Goal: Task Accomplishment & Management: Use online tool/utility

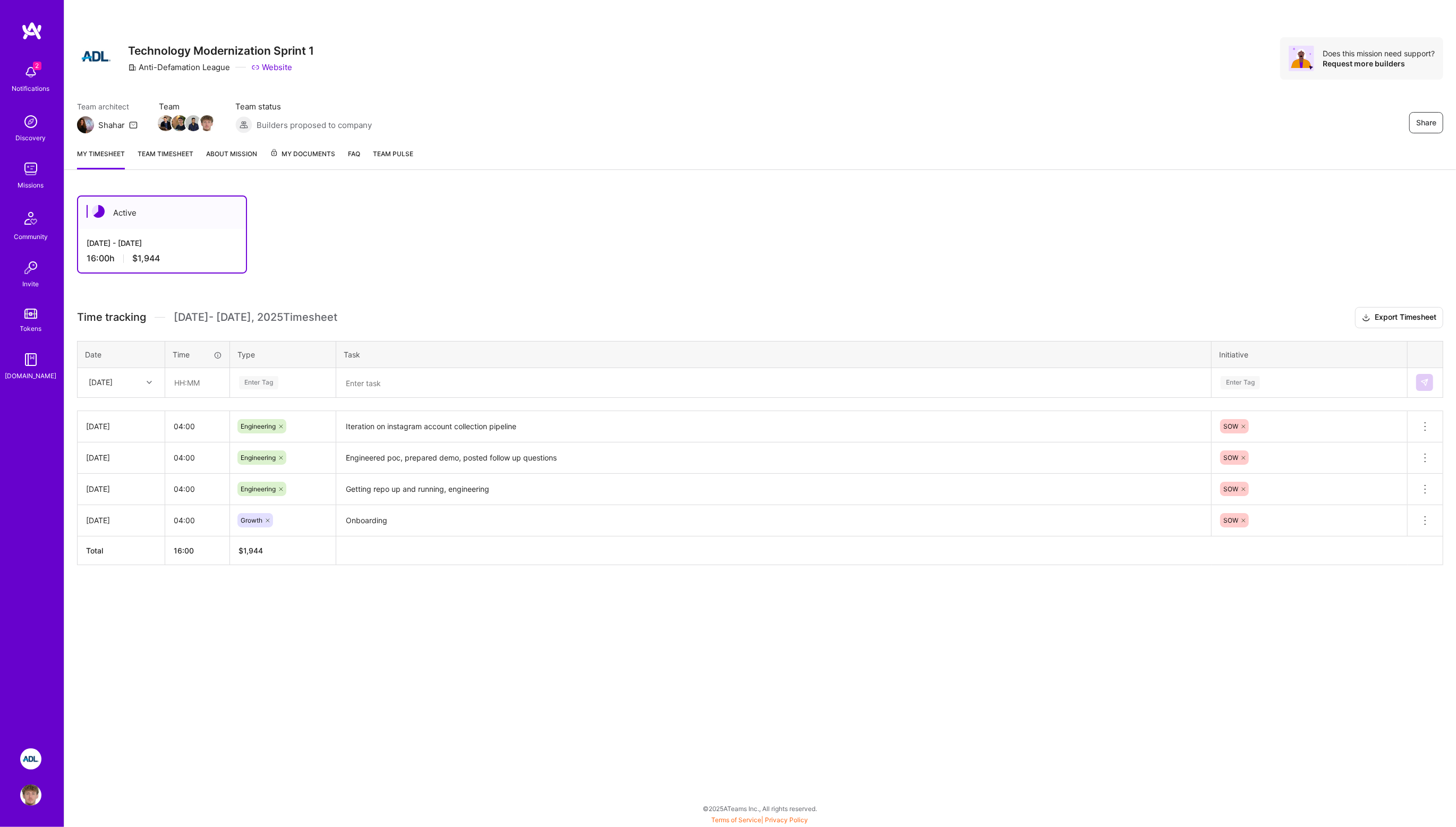
click at [260, 385] on div "Enter Tag" at bounding box center [259, 382] width 39 height 16
click at [271, 487] on span "Engineering" at bounding box center [258, 492] width 45 height 15
click at [386, 378] on textarea at bounding box center [774, 383] width 873 height 27
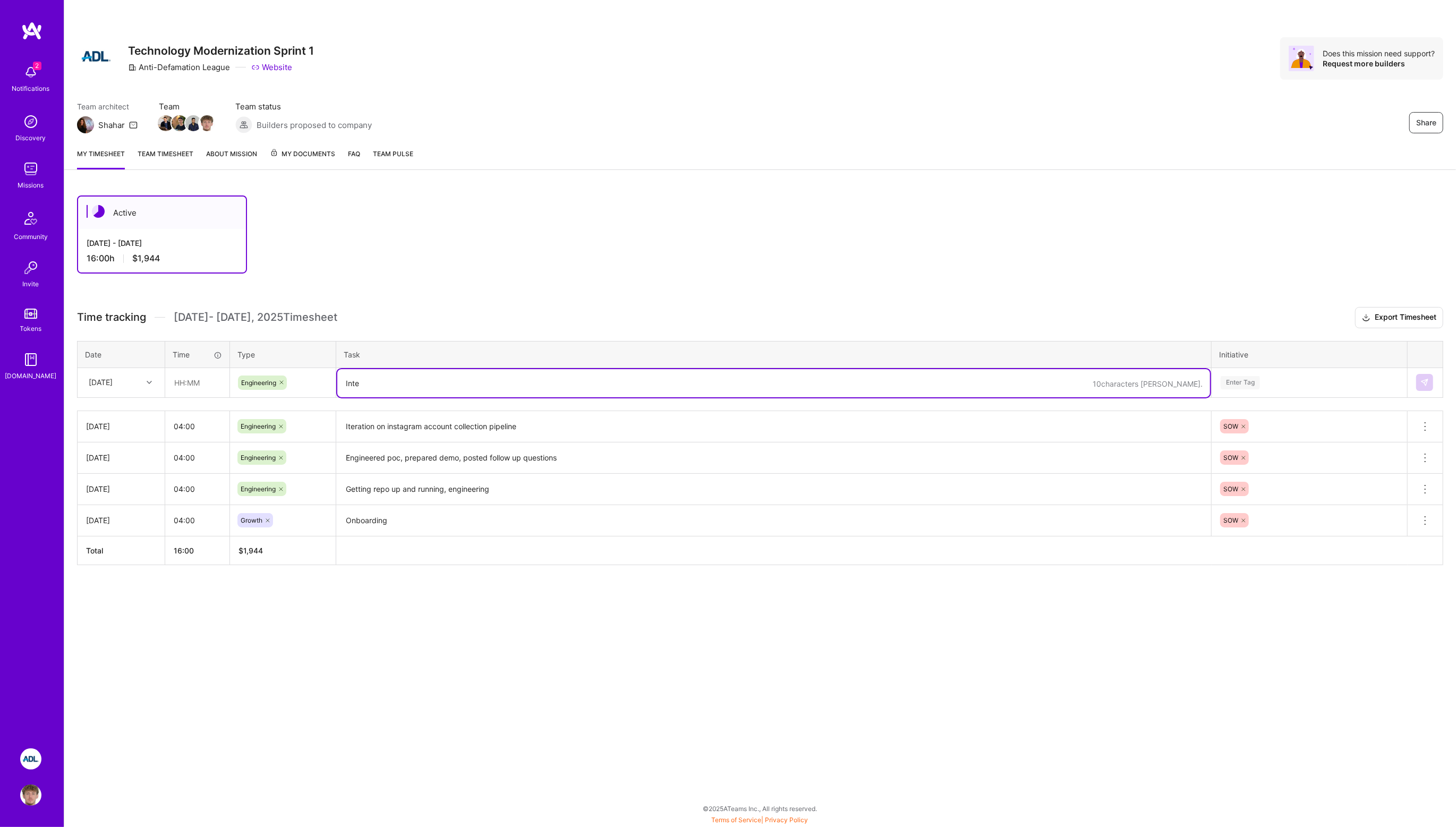
type textarea "Integ"
type textarea "Instagram profile integration, wrapping up"
click at [1231, 382] on div "Enter Tag" at bounding box center [1240, 382] width 39 height 16
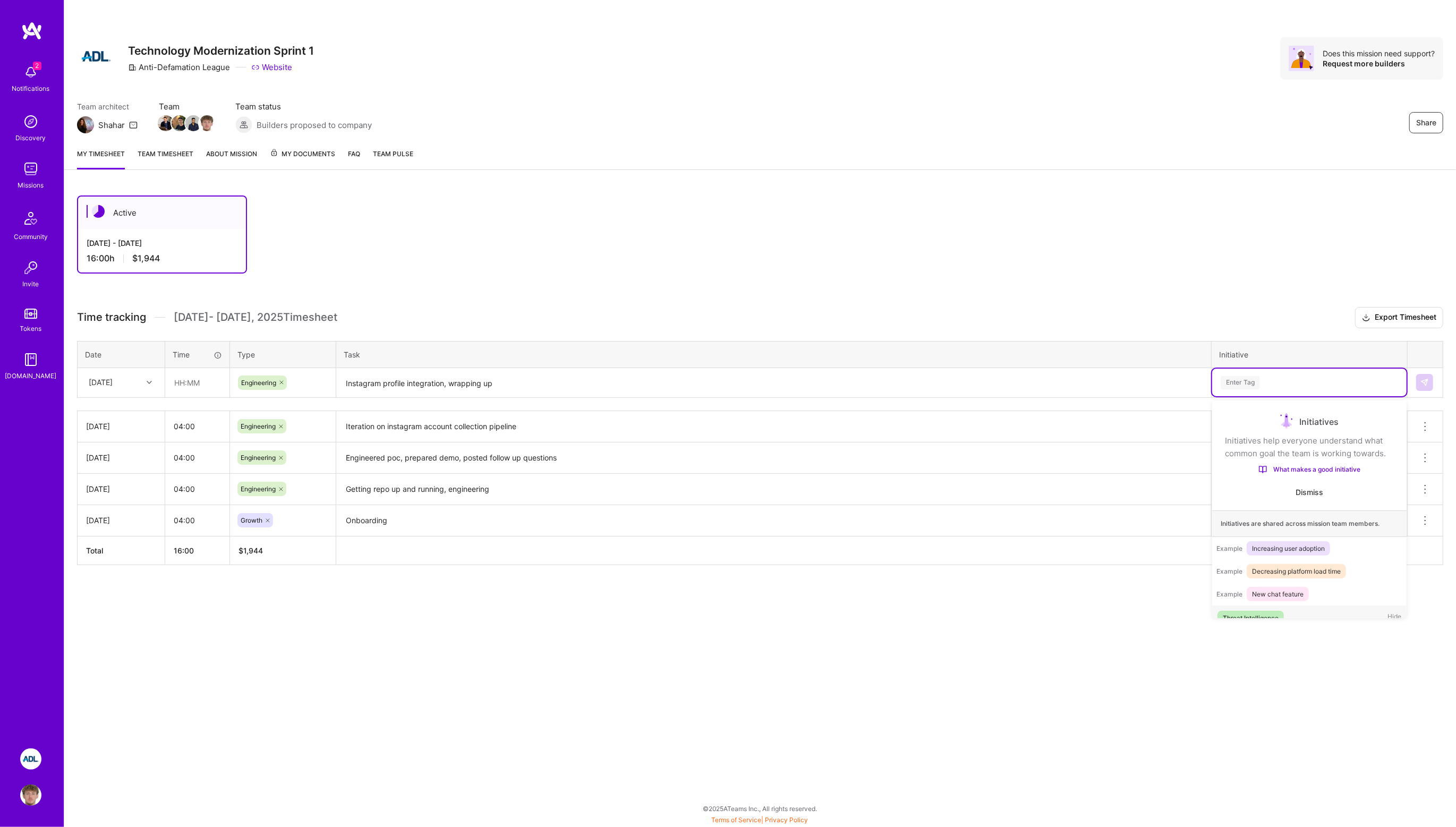
scroll to position [15, 0]
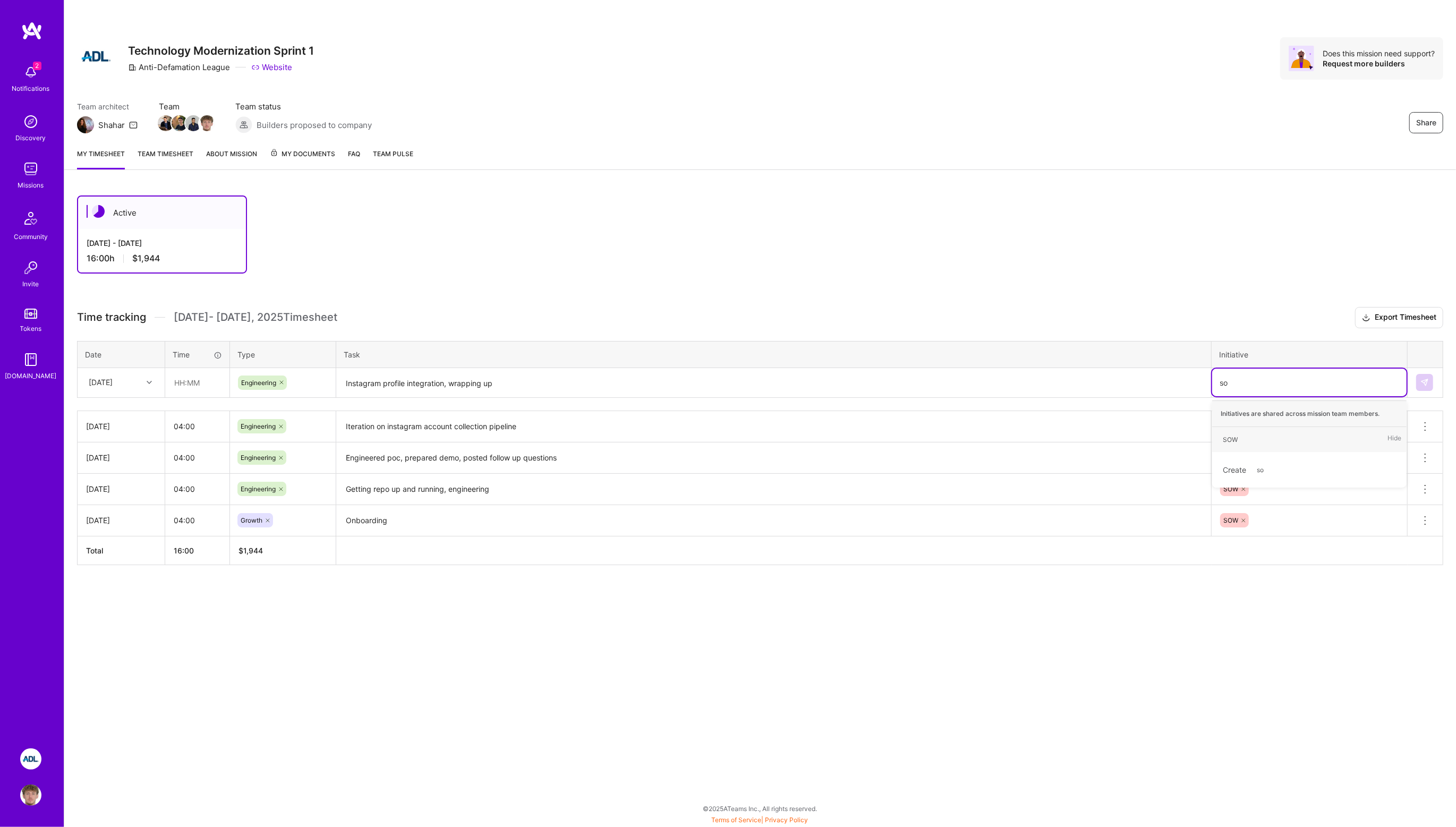
type input "sow"
click at [1232, 434] on div "SOW" at bounding box center [1230, 439] width 15 height 11
click at [925, 284] on div "Active [DATE] - [DATE] 16:00 h $1,944 Time tracking [DATE] - [DATE] Timesheet E…" at bounding box center [759, 400] width 1391 height 435
click at [188, 390] on input "text" at bounding box center [197, 383] width 63 height 28
click at [528, 384] on textarea "Instagram profile integration, wrapping up" at bounding box center [774, 383] width 873 height 28
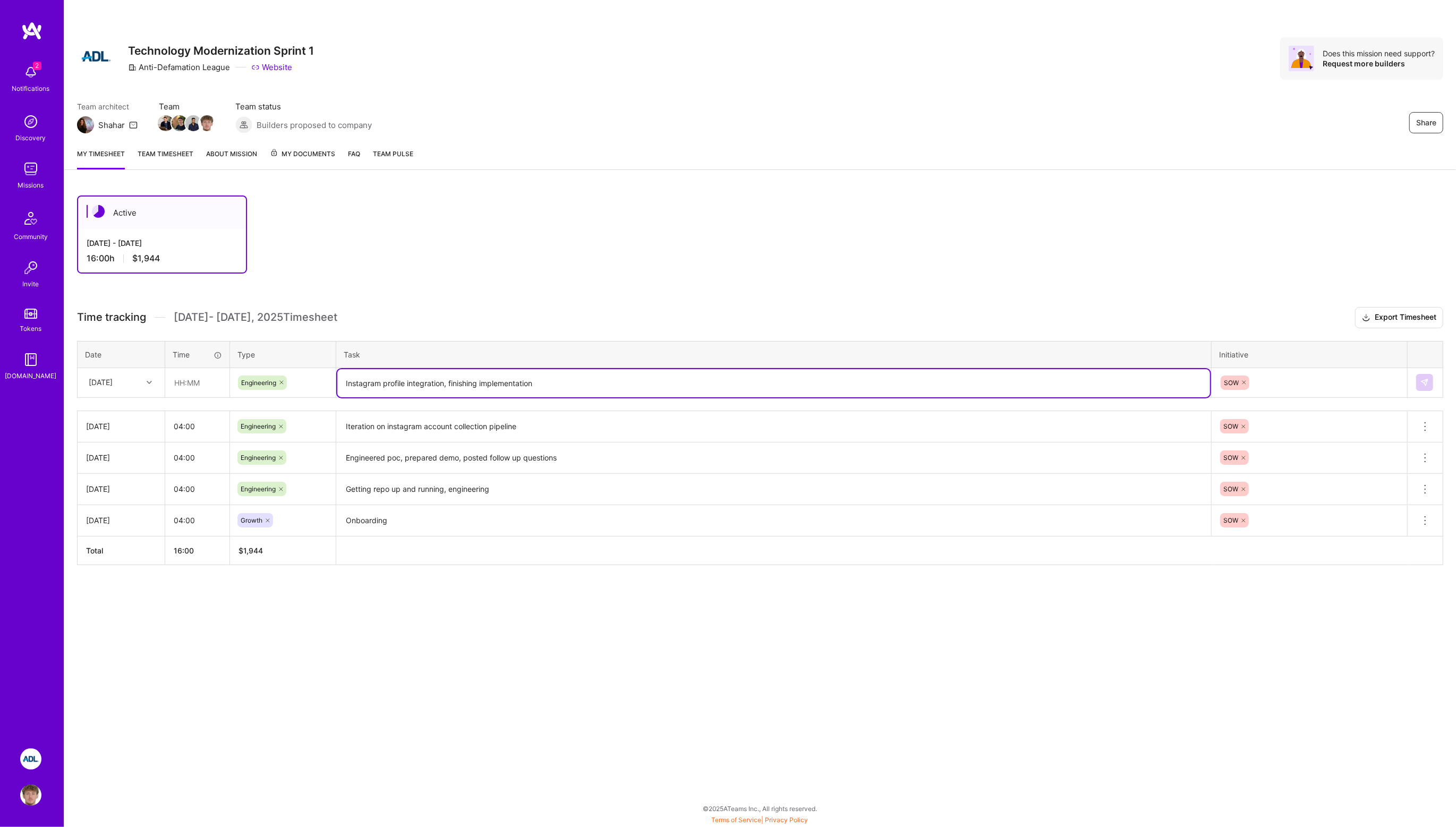
type textarea "Instagram profile integration, finishing implementation"
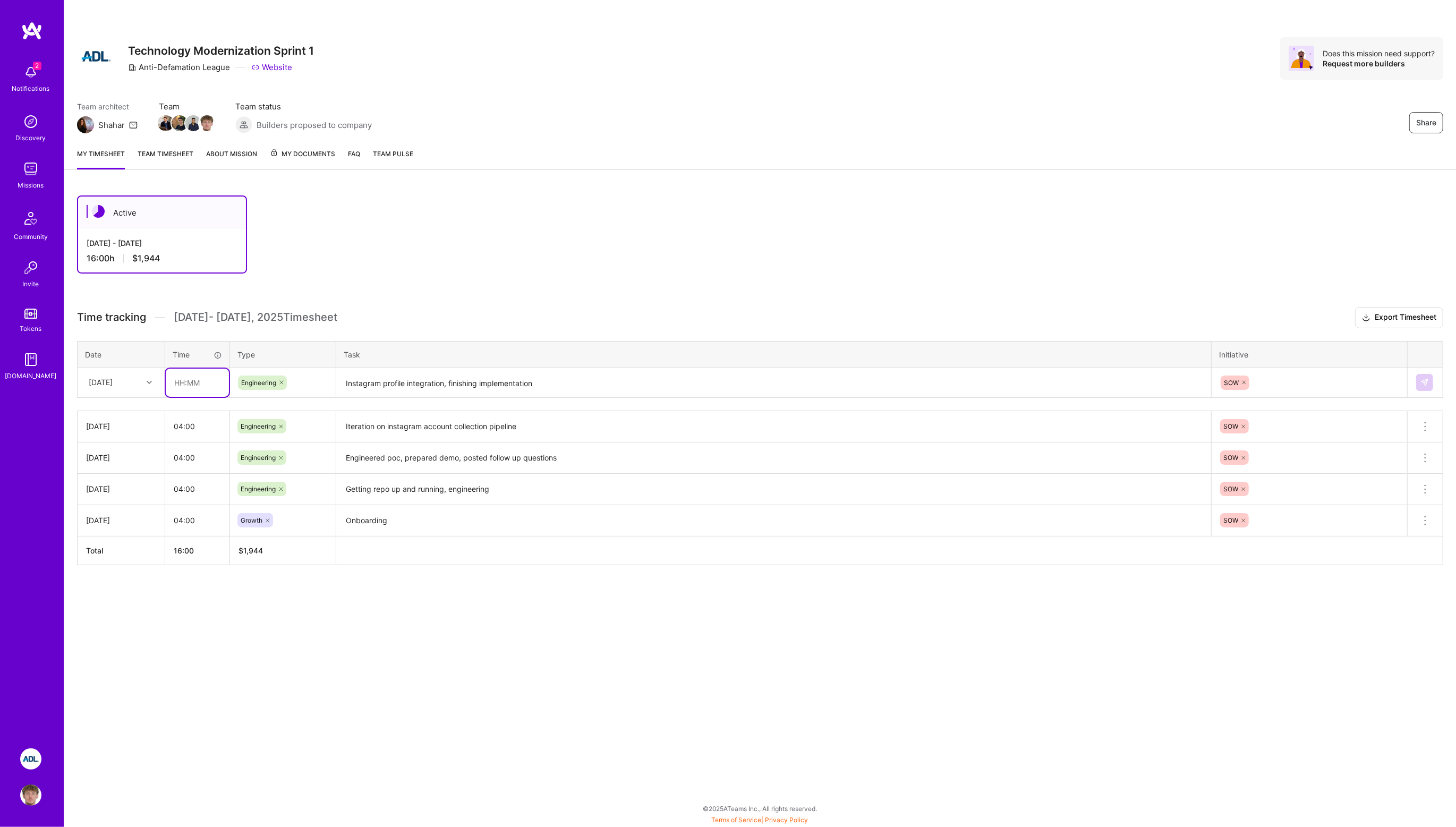
click at [181, 377] on input "text" at bounding box center [197, 383] width 63 height 28
type input "04:00"
click at [665, 287] on div "Active [DATE] - [DATE] 16:00 h $1,944 Time tracking [DATE] - [DATE] Timesheet E…" at bounding box center [759, 400] width 1391 height 435
click at [1424, 382] on img at bounding box center [1424, 383] width 9 height 9
